Goal: Task Accomplishment & Management: Use online tool/utility

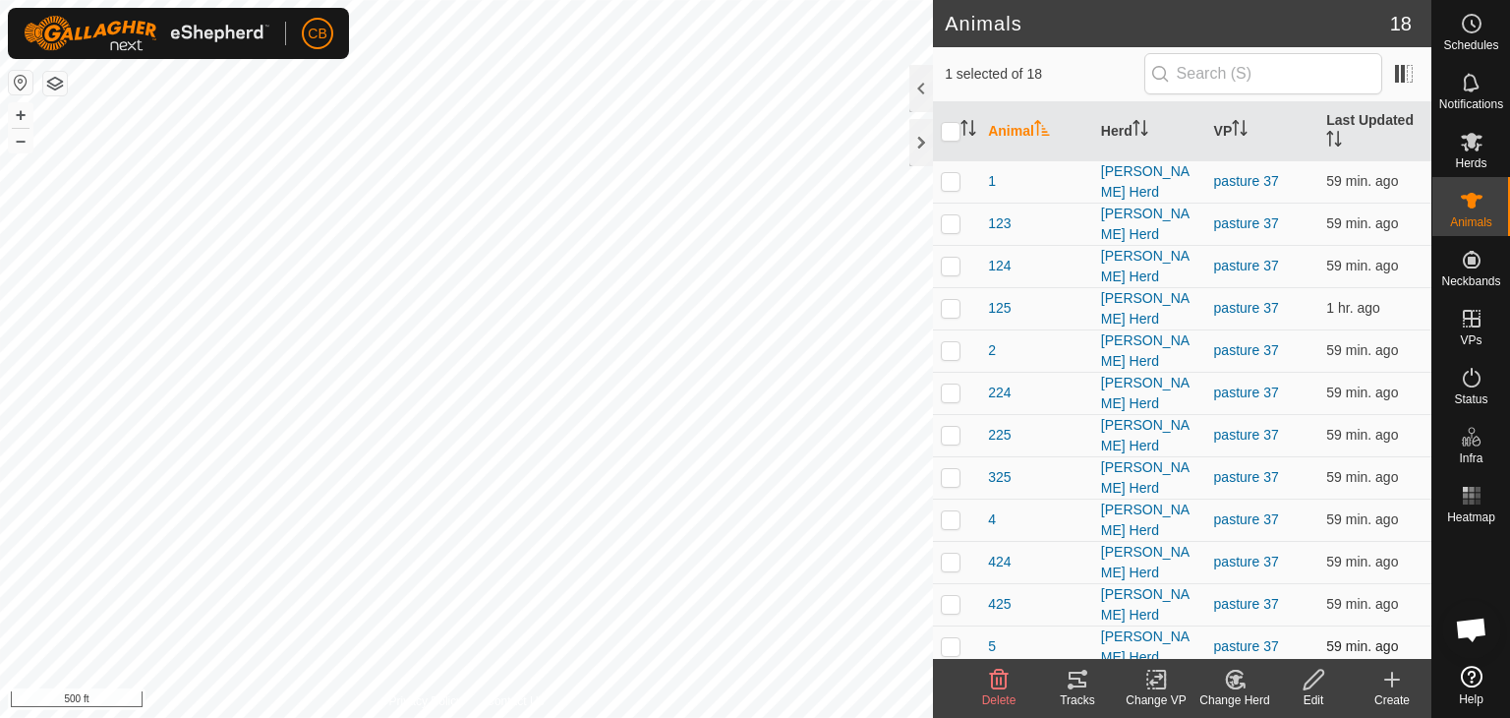
scroll to position [209, 0]
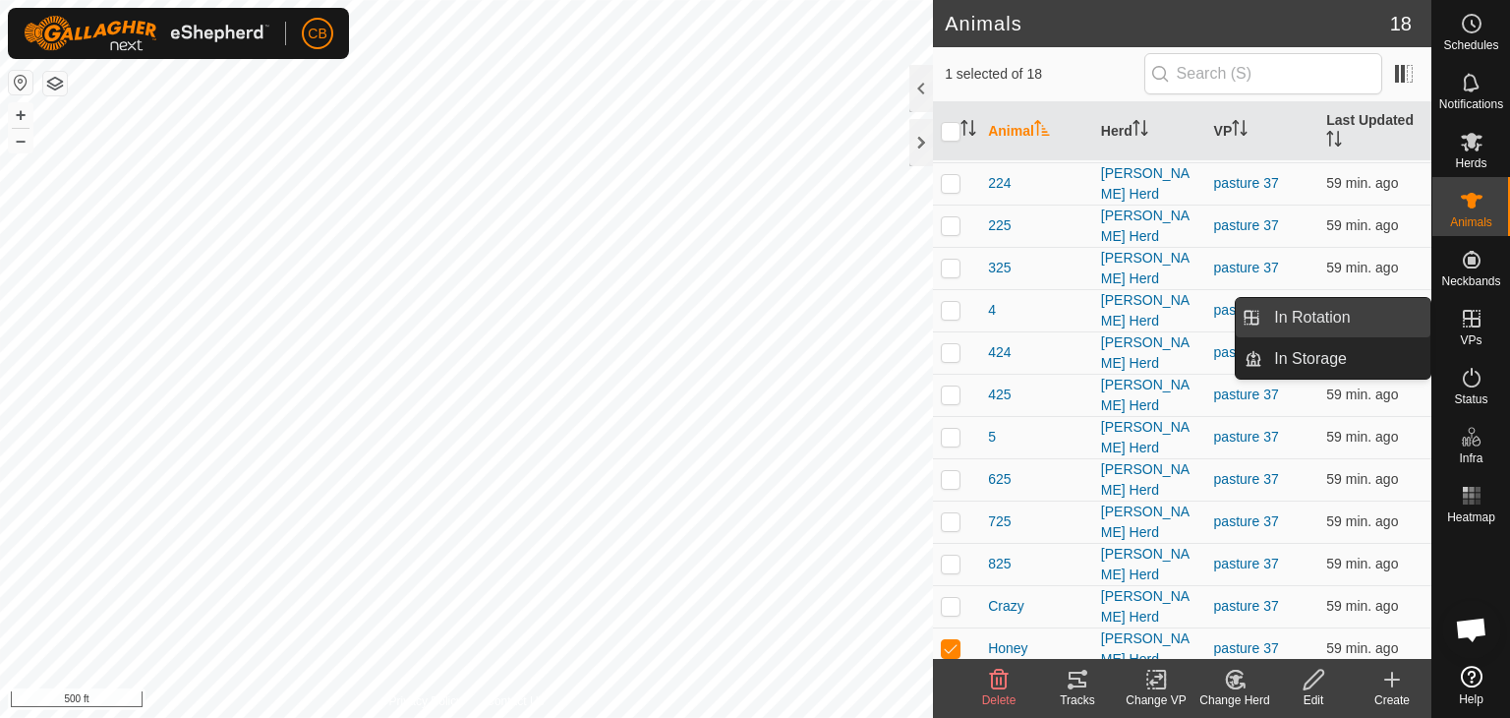
click at [1384, 314] on link "In Rotation" at bounding box center [1346, 317] width 168 height 39
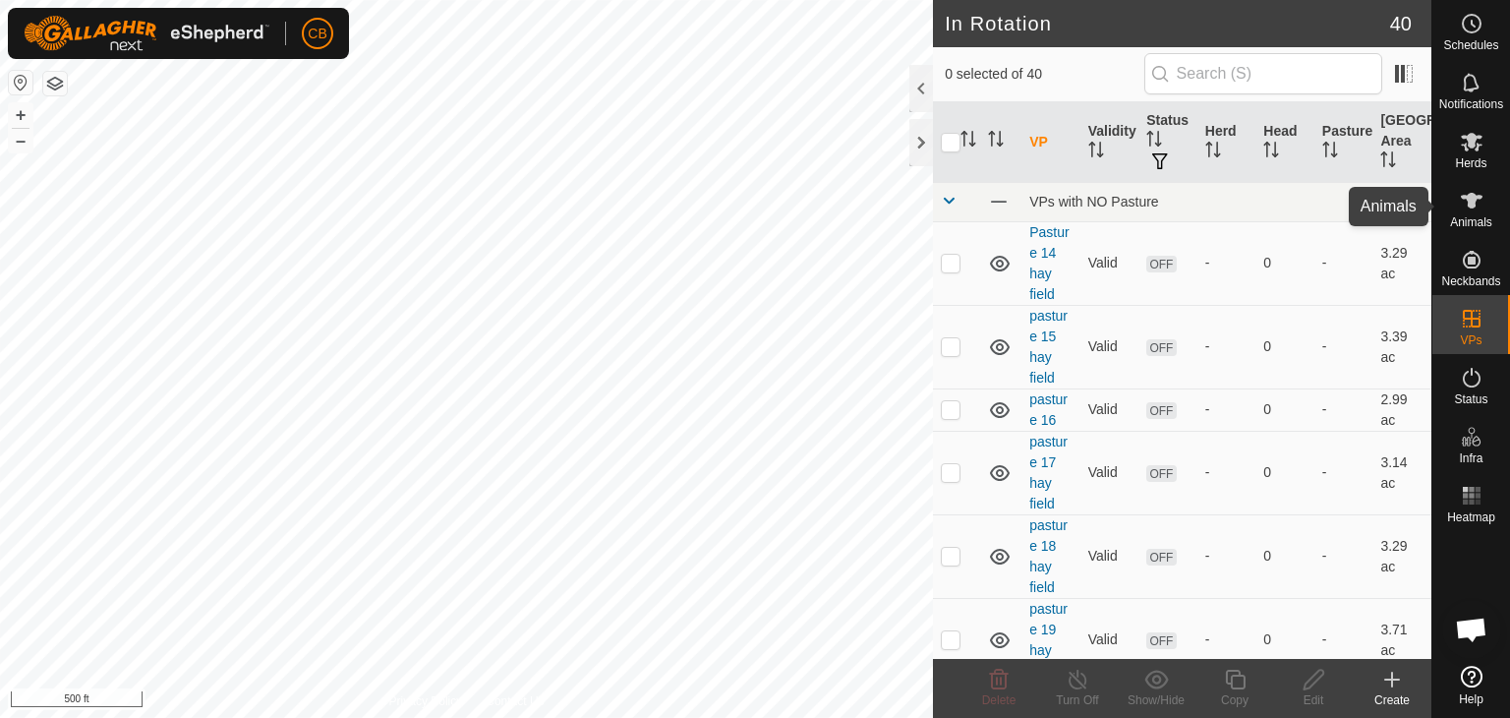
click at [1472, 205] on icon at bounding box center [1472, 201] width 22 height 16
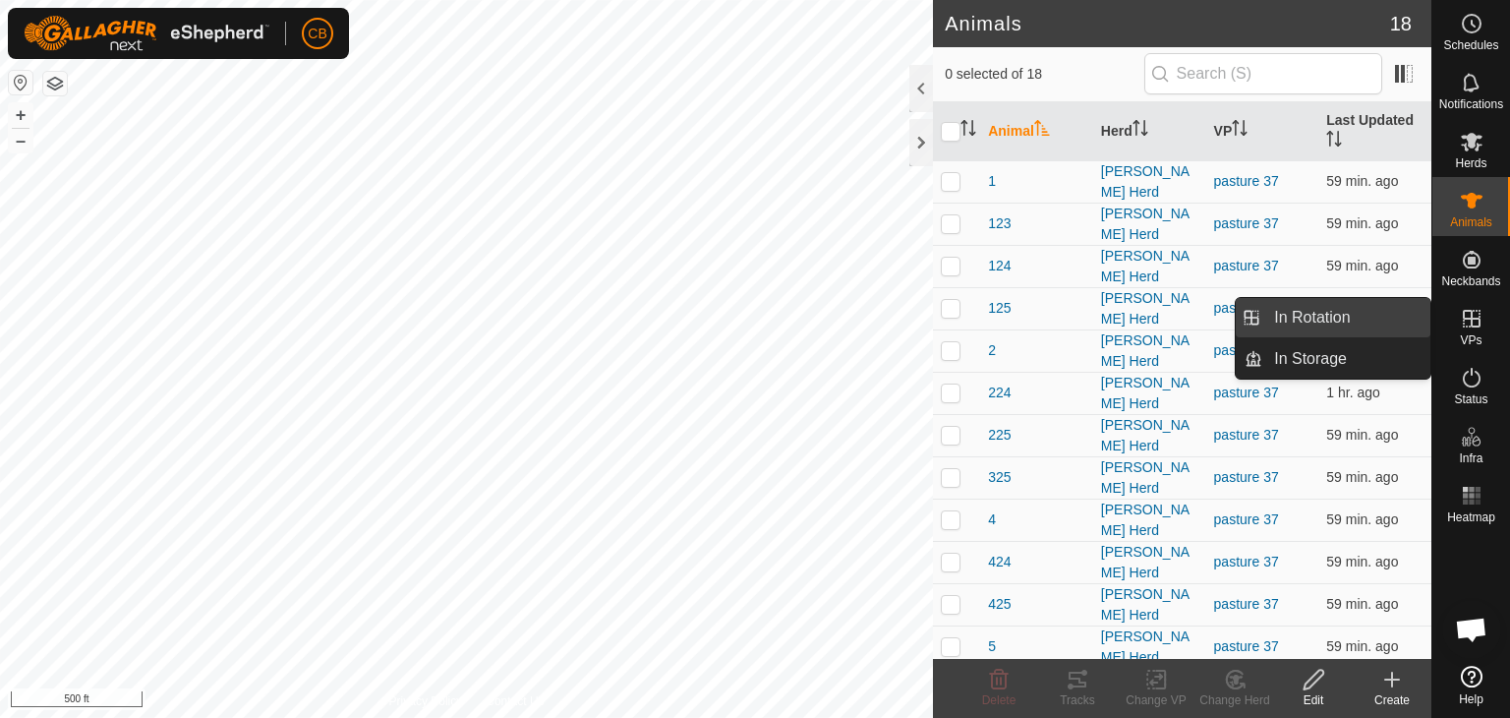
click at [1321, 317] on link "In Rotation" at bounding box center [1346, 317] width 168 height 39
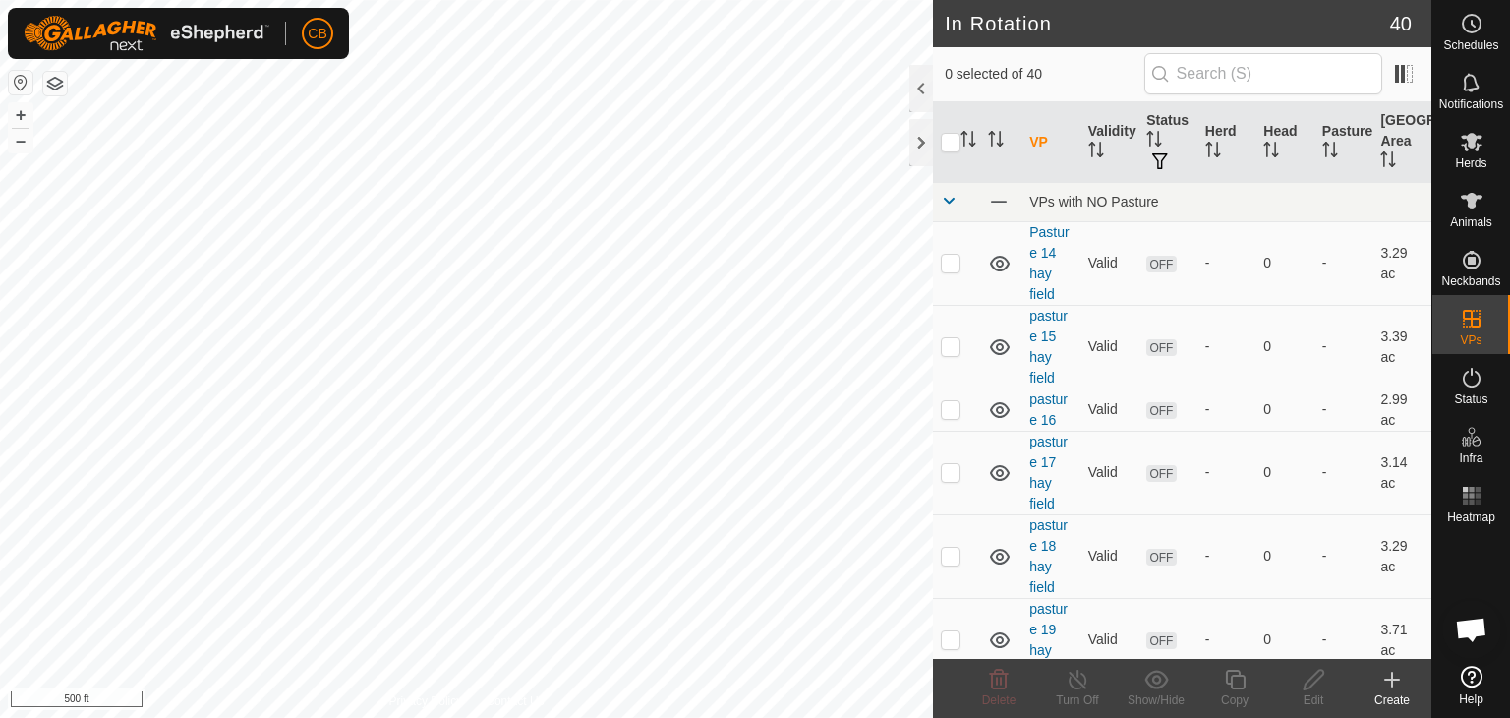
click at [1391, 679] on icon at bounding box center [1392, 679] width 14 height 0
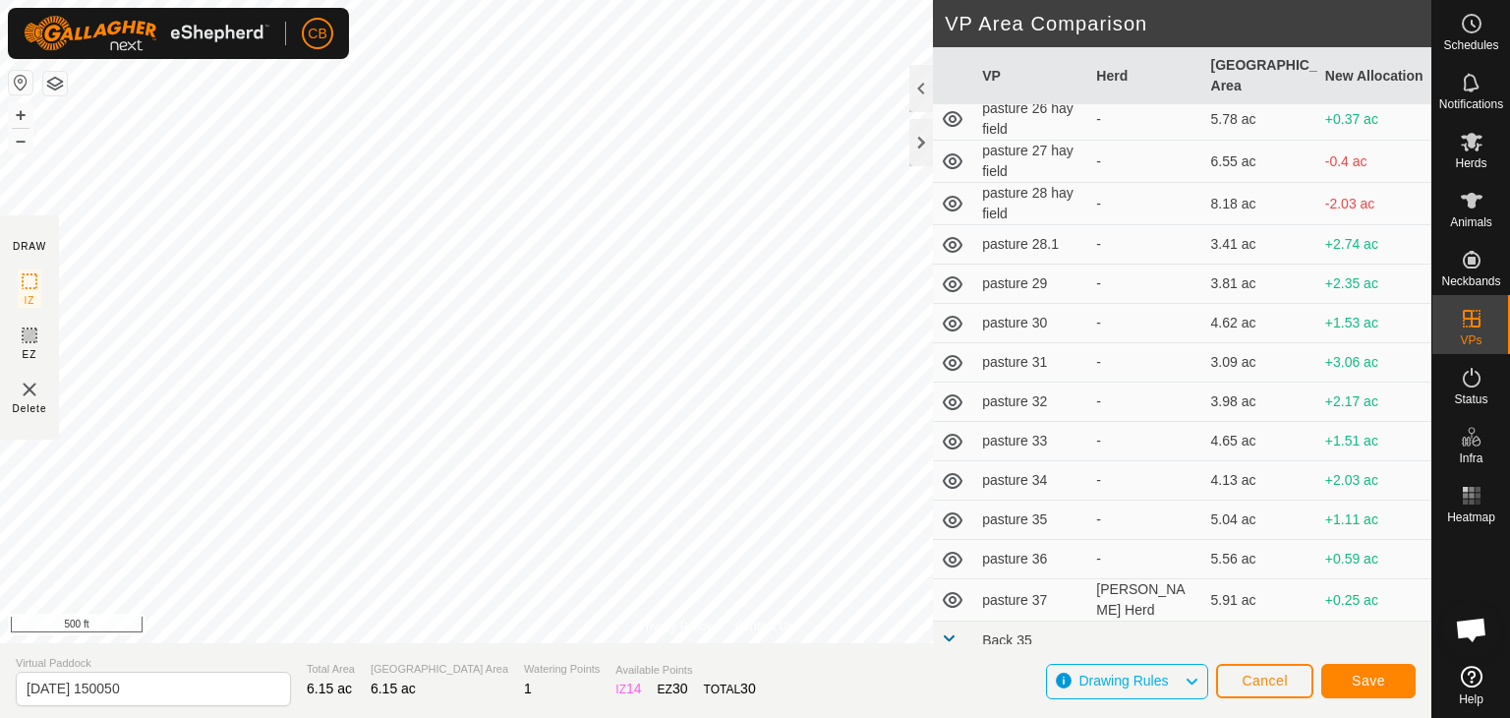
scroll to position [590, 0]
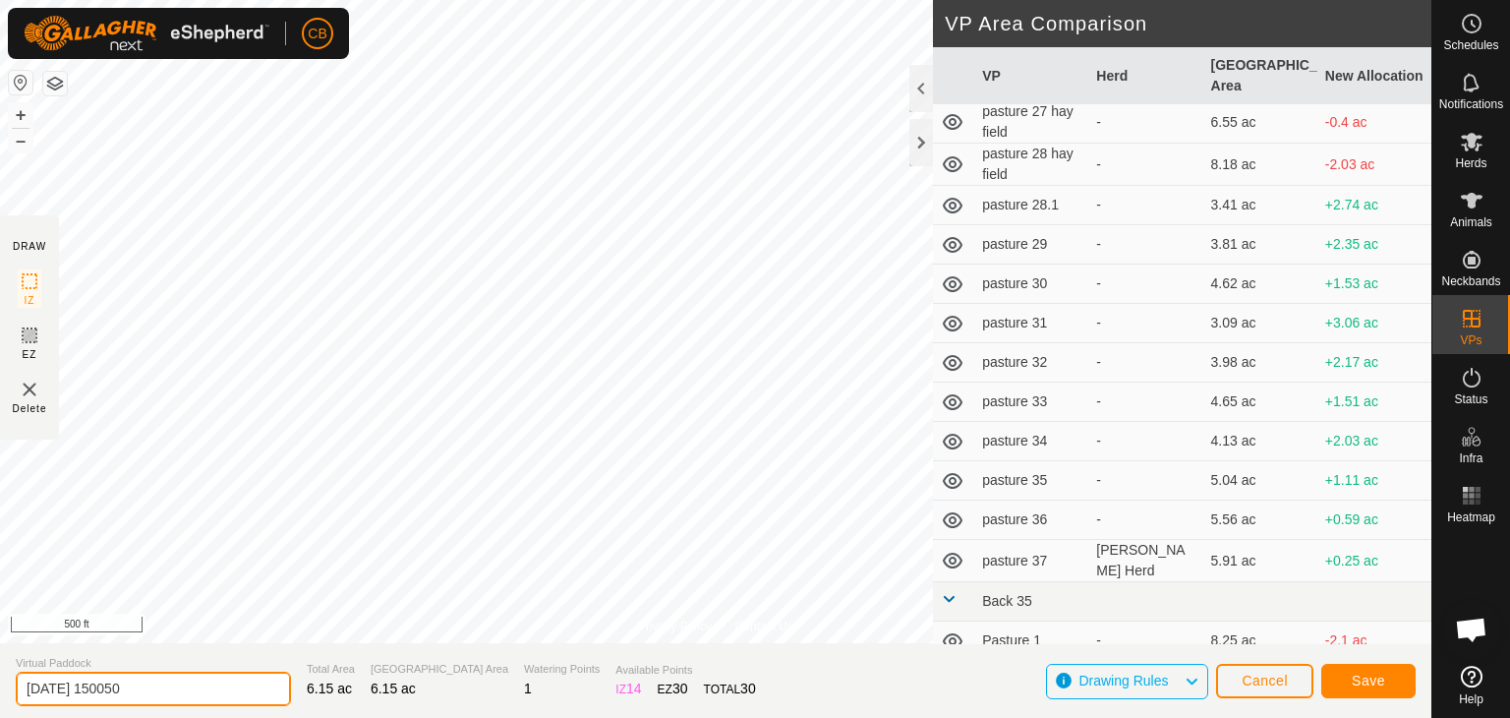
click at [191, 685] on input "[DATE] 150050" at bounding box center [153, 688] width 275 height 34
type input "2"
type input "pasture 38"
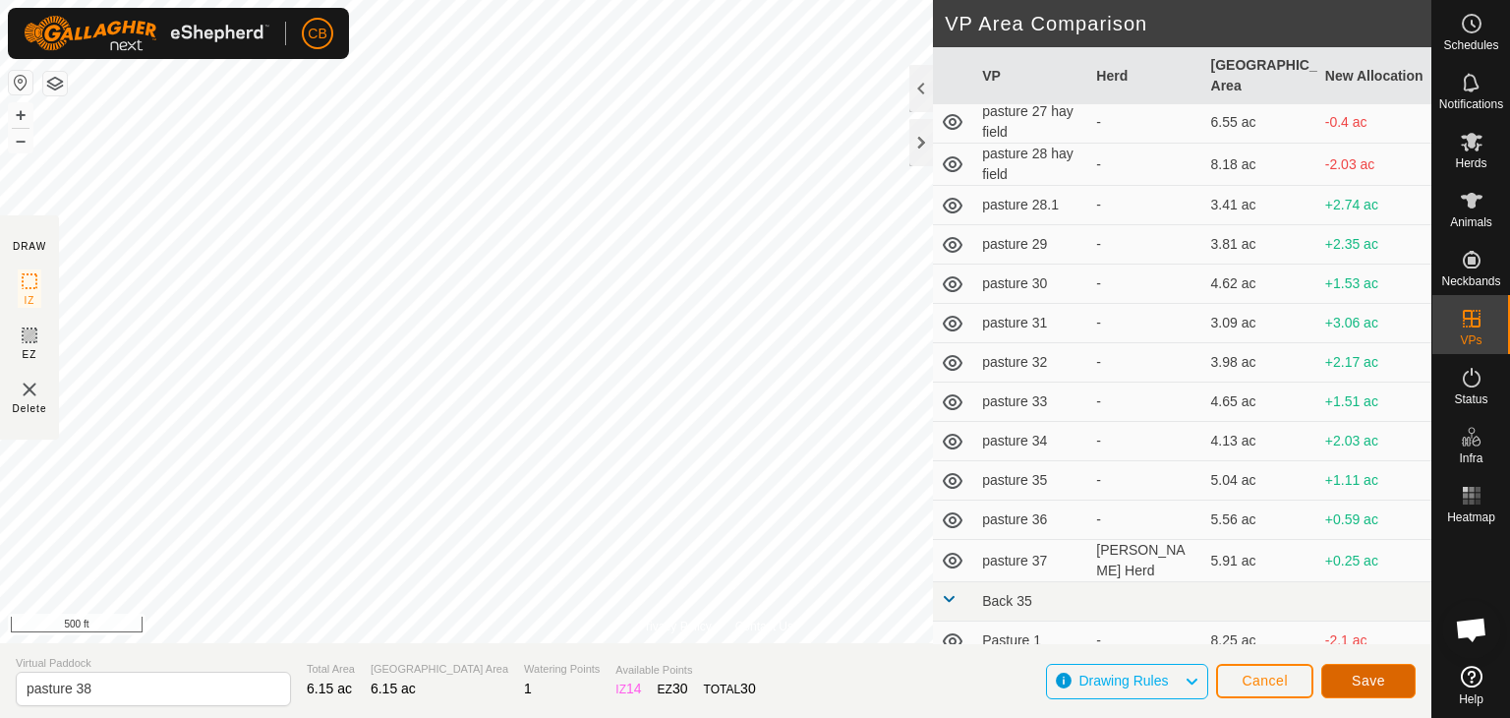
click at [1364, 674] on span "Save" at bounding box center [1368, 680] width 33 height 16
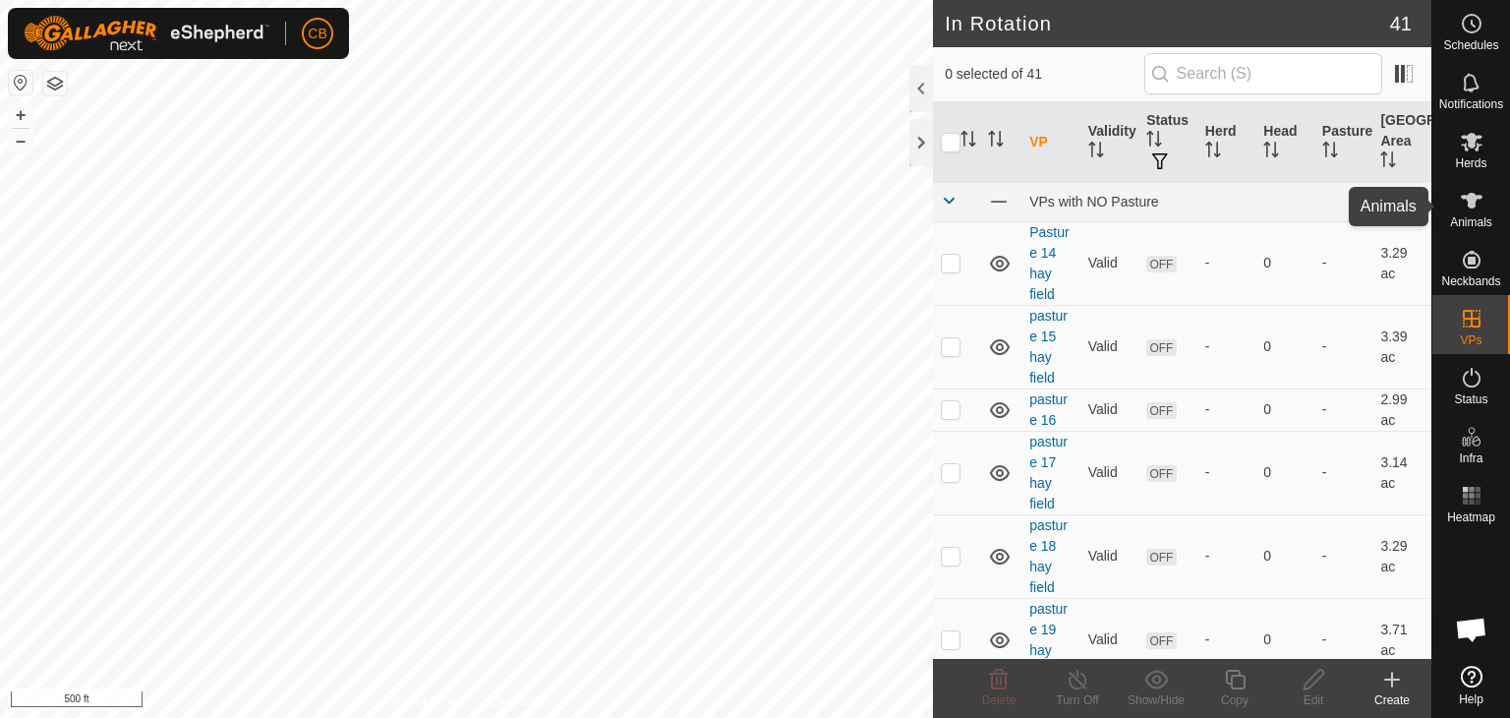
click at [1471, 201] on icon at bounding box center [1472, 201] width 22 height 16
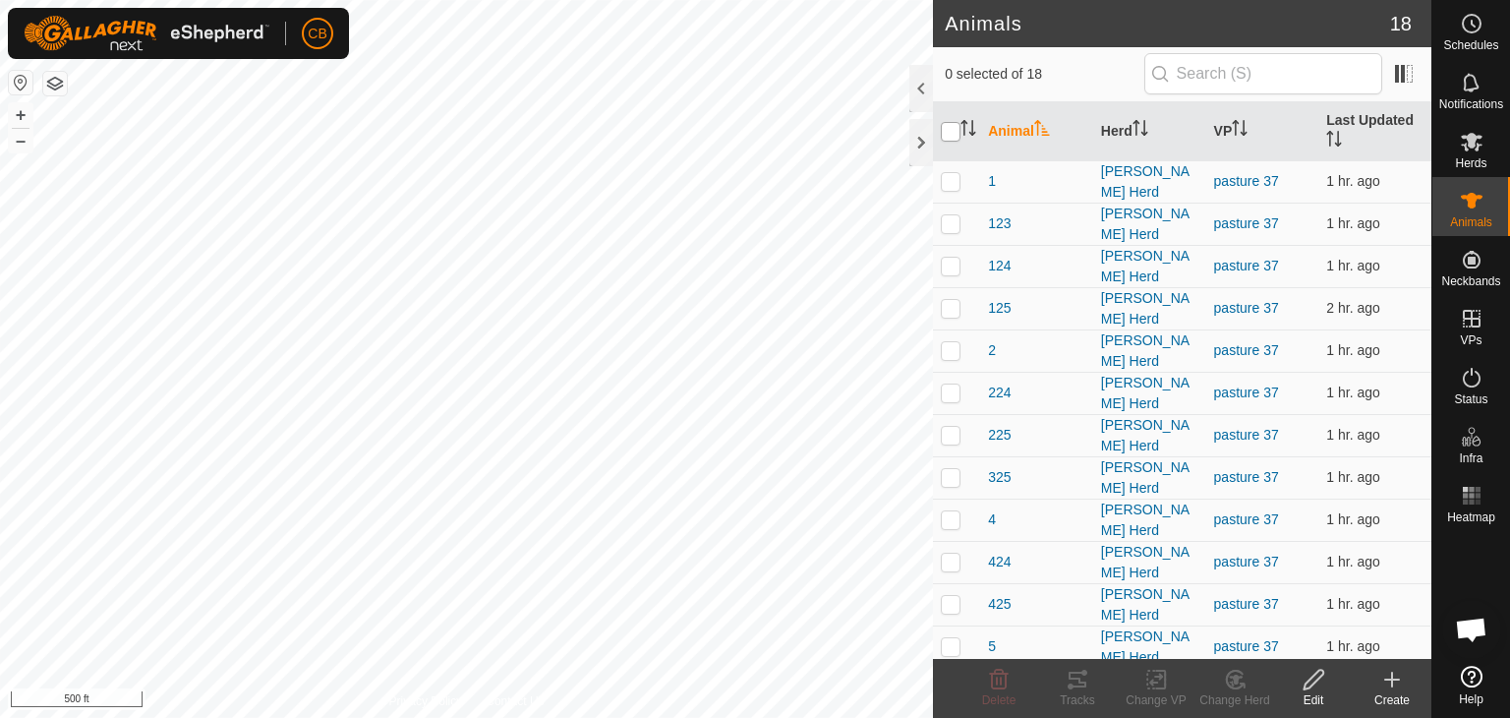
click at [948, 131] on input "checkbox" at bounding box center [951, 132] width 20 height 20
checkbox input "true"
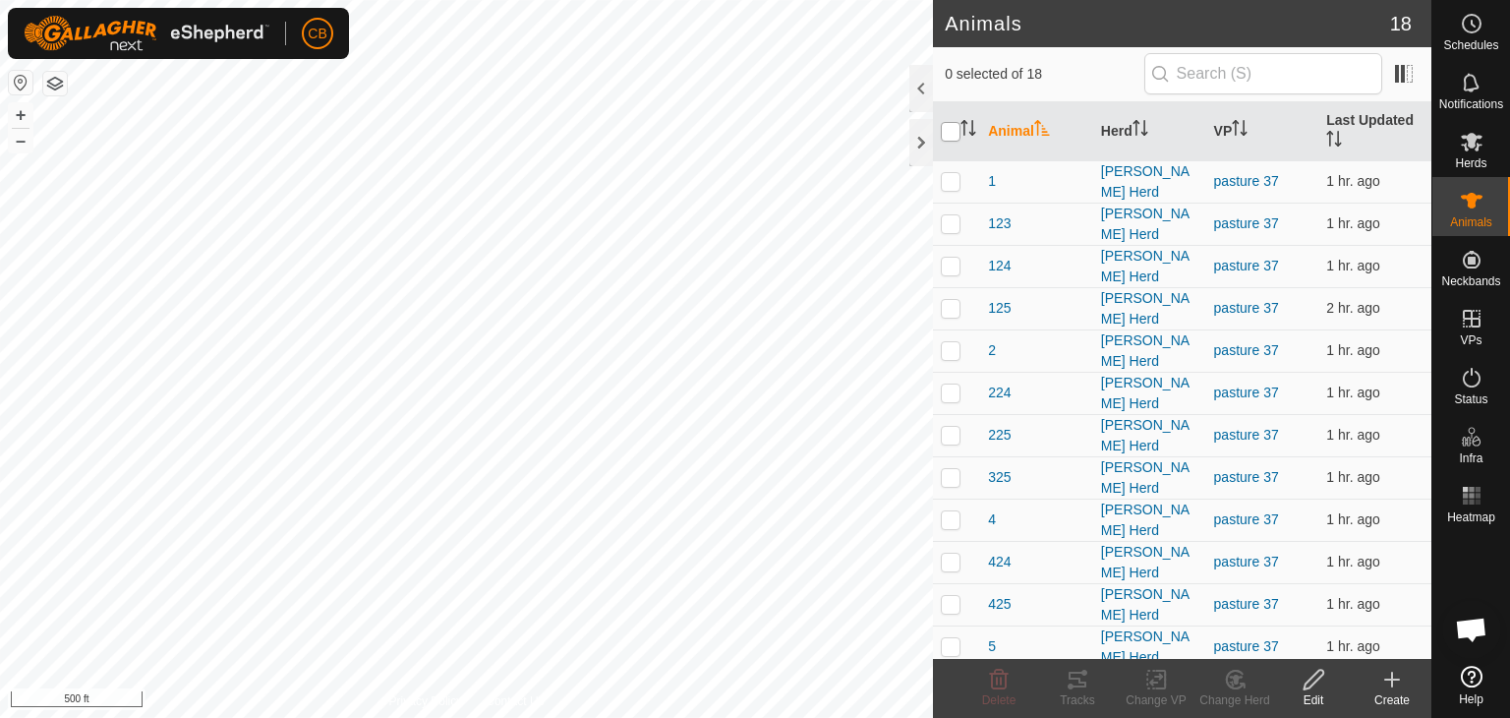
checkbox input "true"
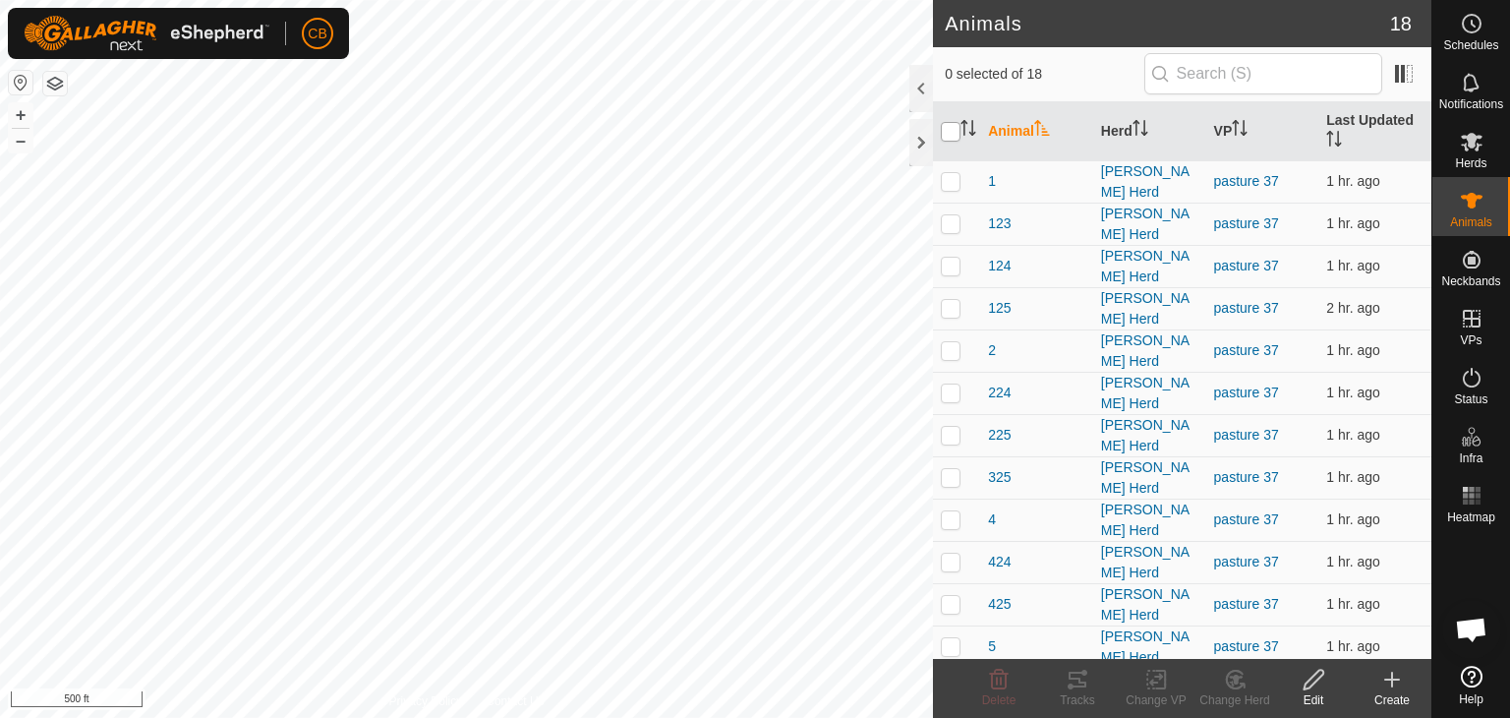
checkbox input "true"
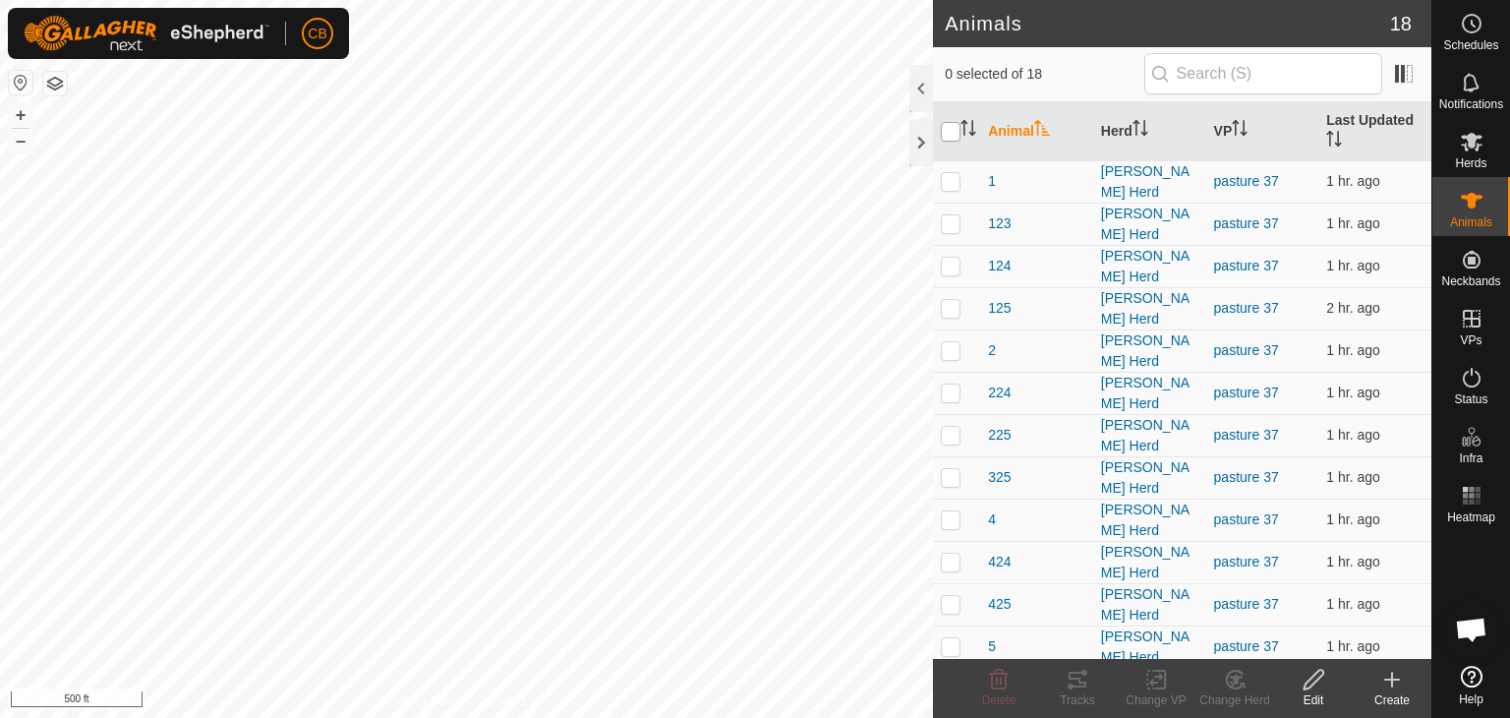
checkbox input "true"
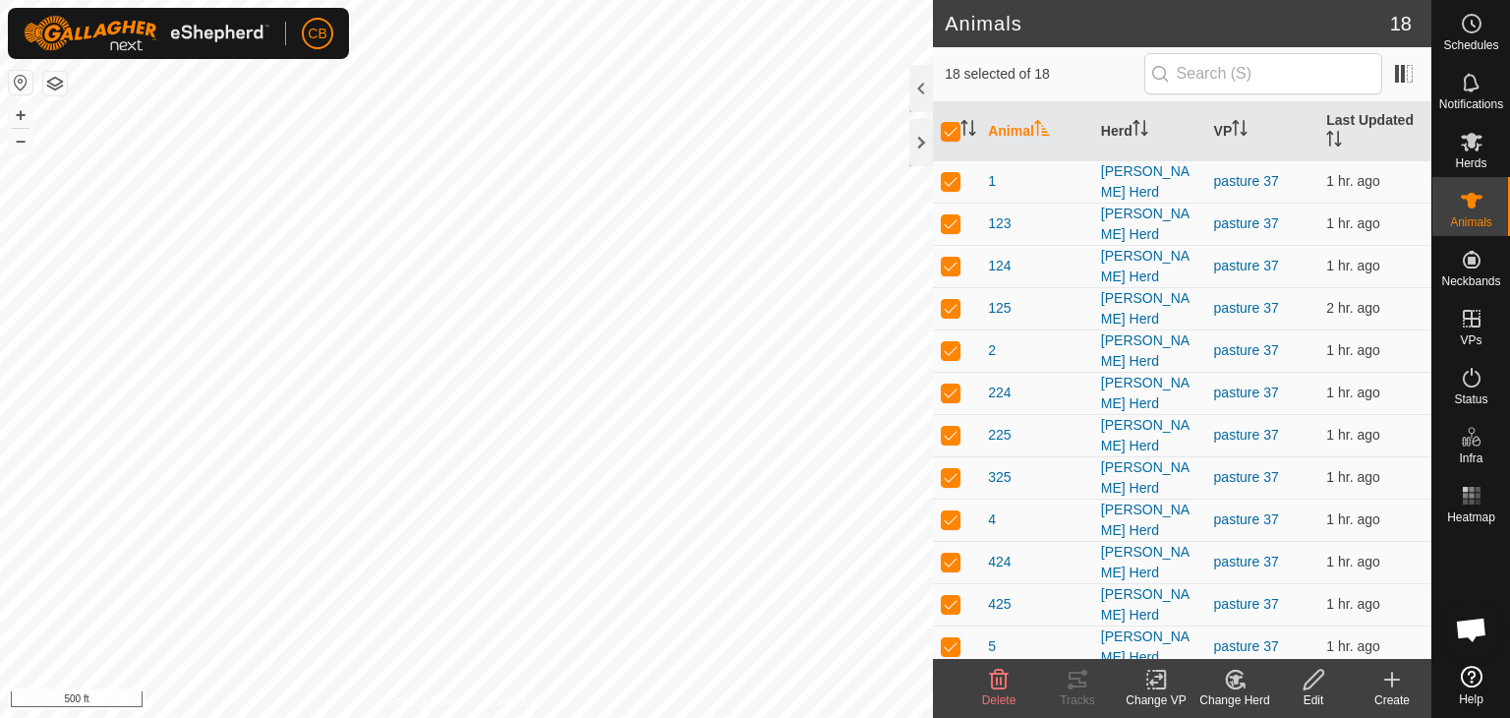
click at [1155, 682] on icon at bounding box center [1156, 679] width 25 height 24
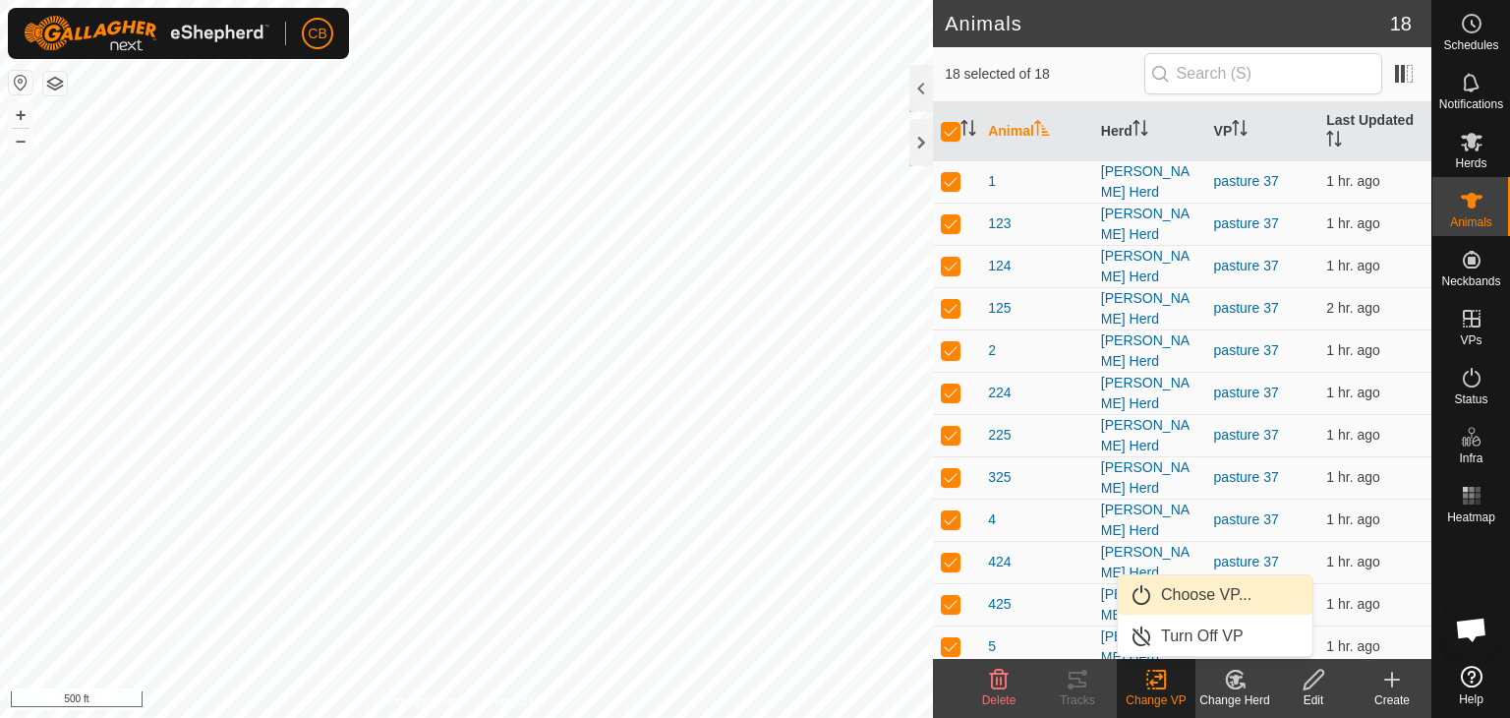
click at [1204, 595] on link "Choose VP..." at bounding box center [1215, 594] width 195 height 39
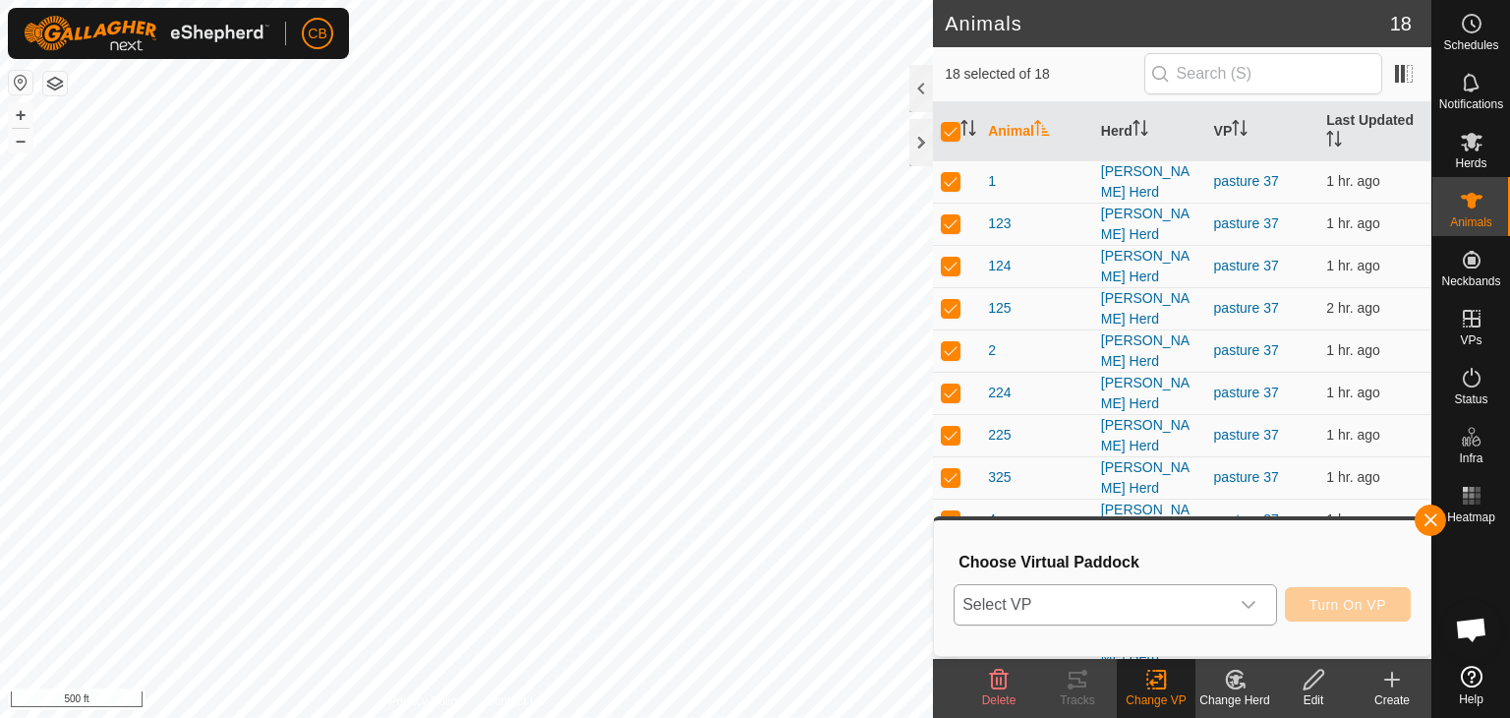
click at [1254, 603] on icon "dropdown trigger" at bounding box center [1249, 605] width 16 height 16
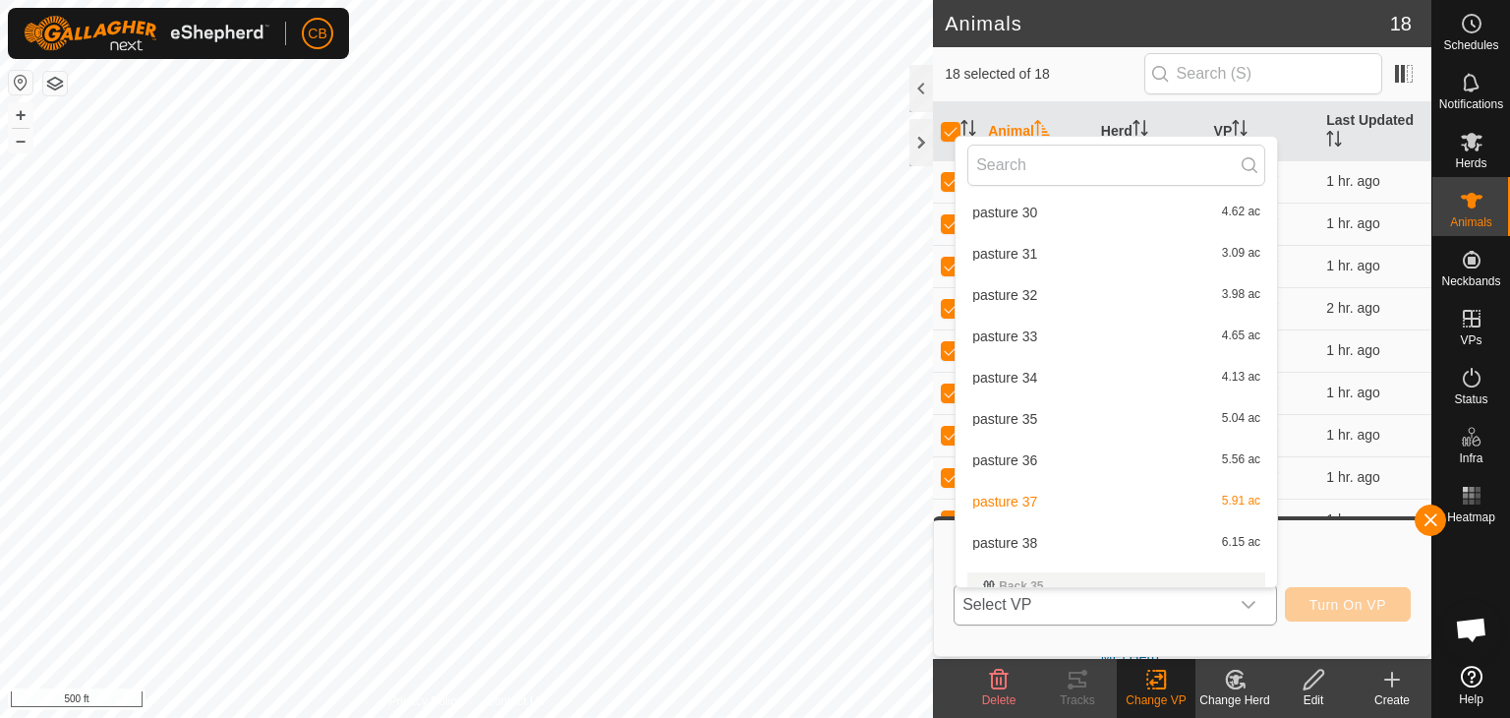
scroll to position [769, 0]
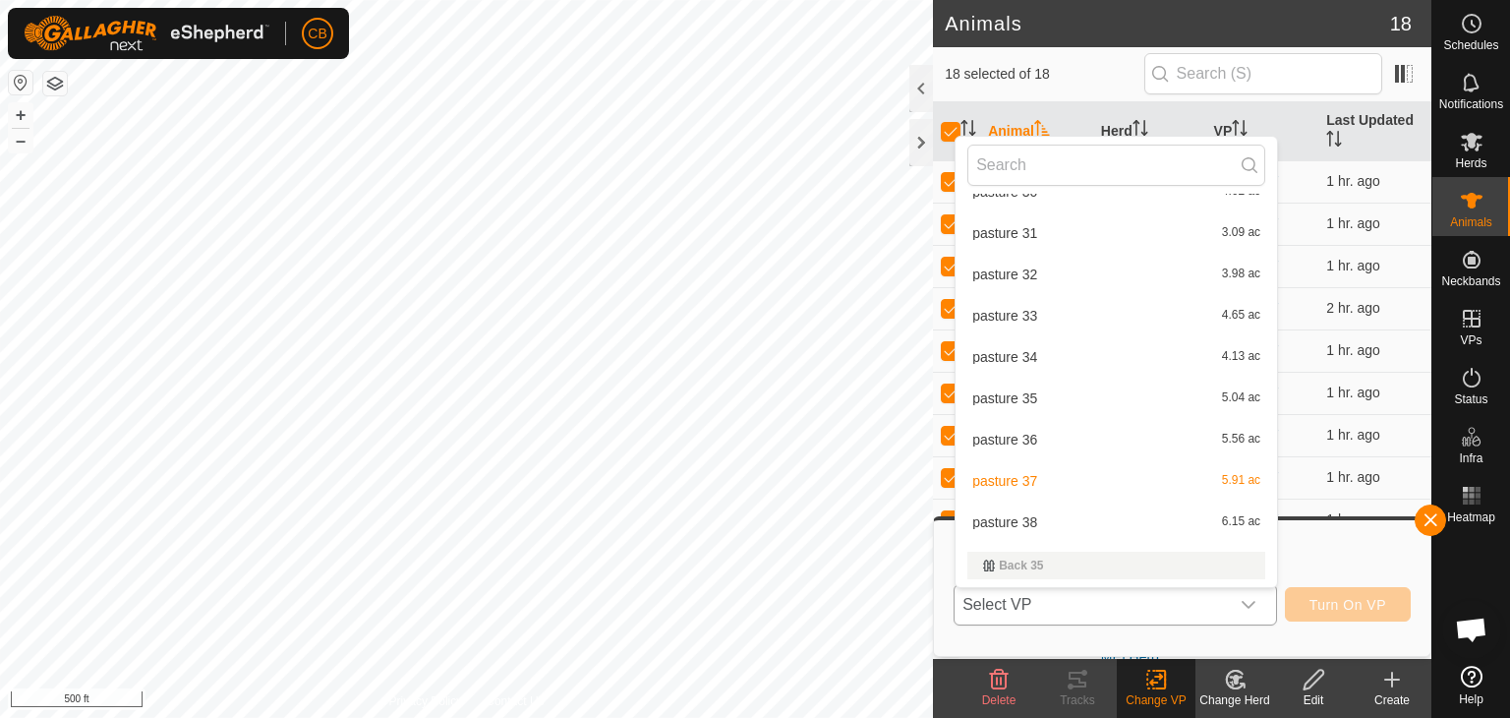
click at [1084, 520] on li "pasture 38 6.15 ac" at bounding box center [1116, 521] width 321 height 39
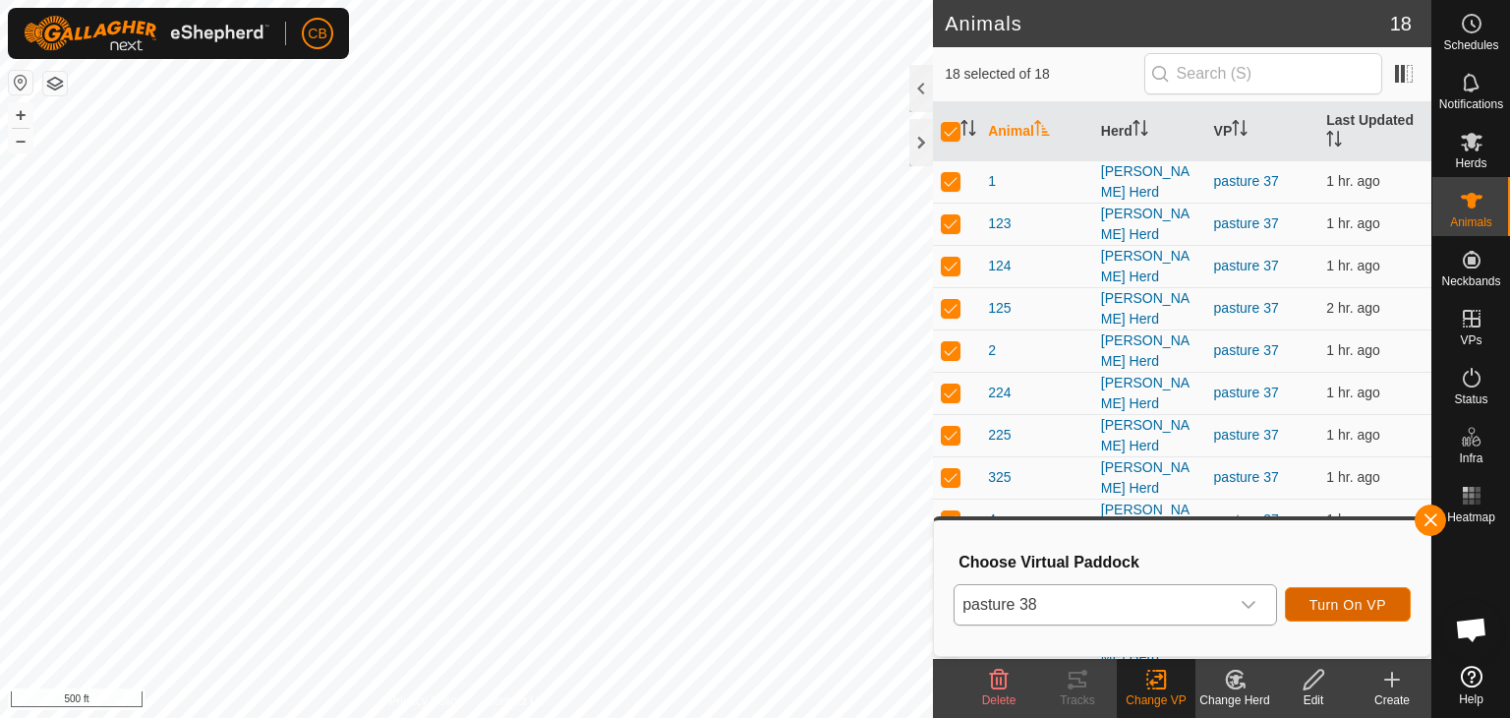
click at [1314, 605] on span "Turn On VP" at bounding box center [1347, 605] width 77 height 16
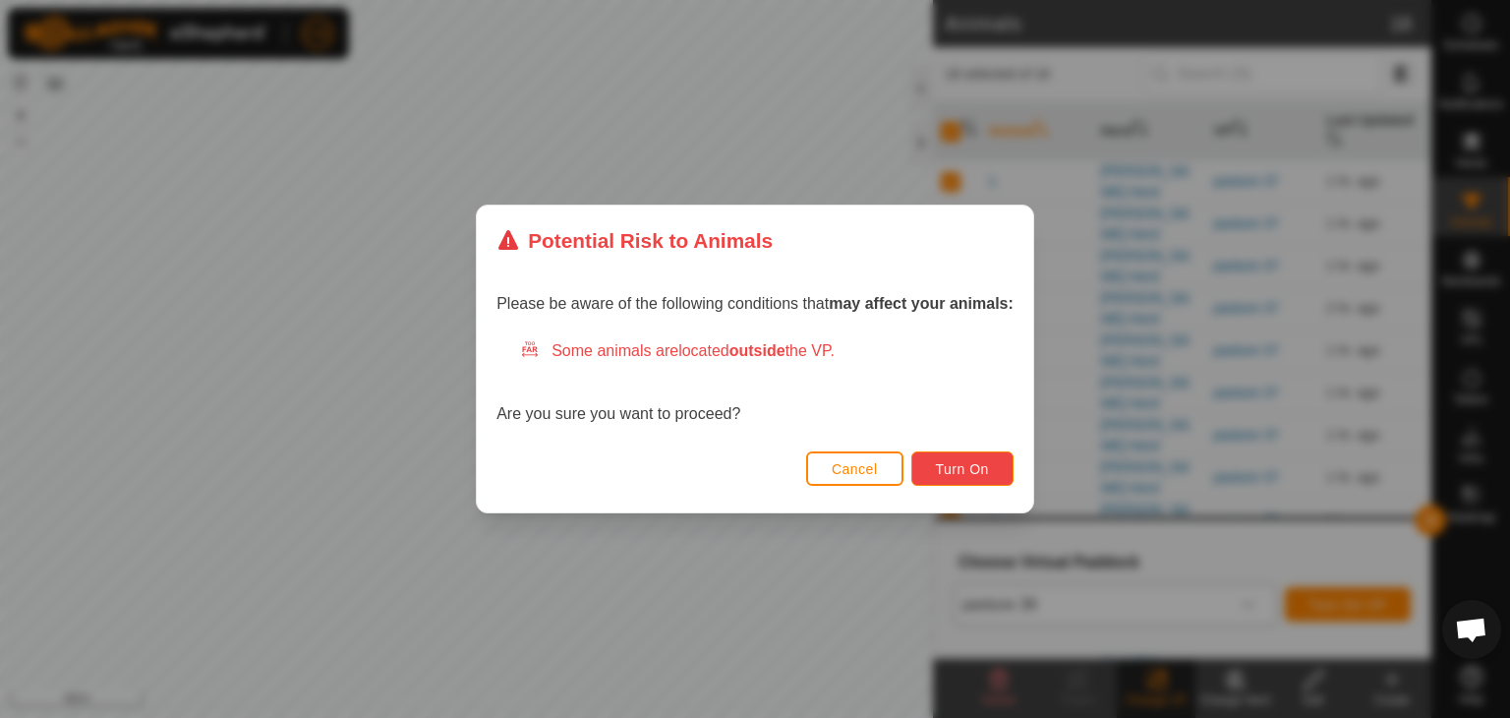
click at [954, 466] on span "Turn On" at bounding box center [962, 469] width 53 height 16
